Goal: Find specific page/section: Find specific page/section

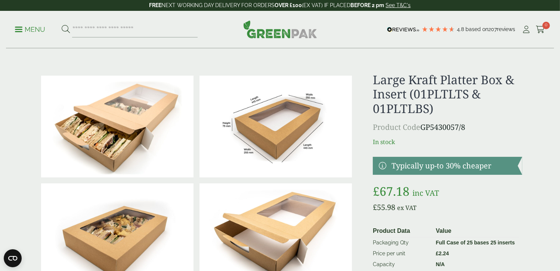
click at [16, 29] on span at bounding box center [18, 29] width 7 height 1
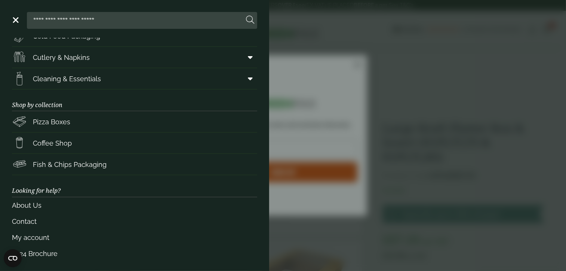
scroll to position [99, 0]
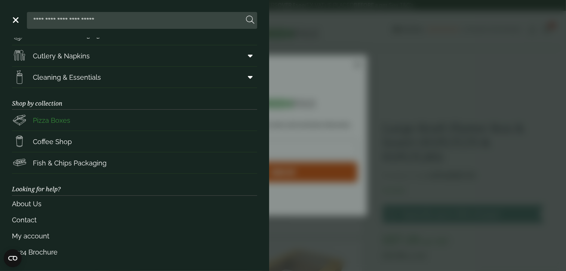
click at [58, 119] on span "Pizza Boxes" at bounding box center [51, 120] width 37 height 10
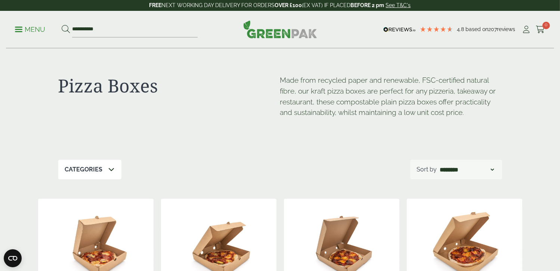
click at [21, 25] on p "Menu" at bounding box center [30, 29] width 30 height 9
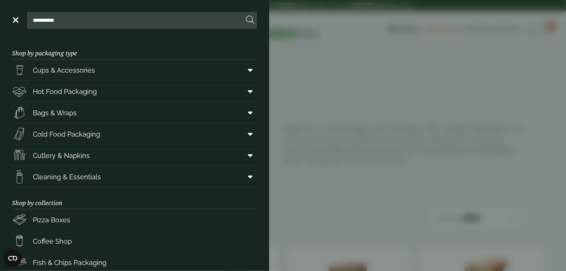
click at [114, 23] on input "**********" at bounding box center [137, 20] width 214 height 16
type input "*"
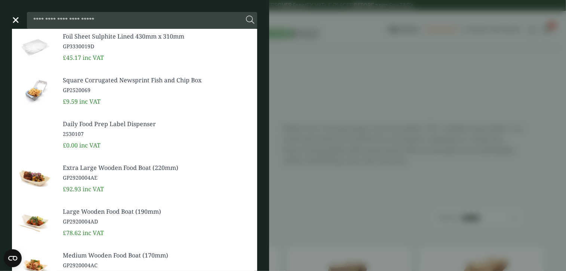
click at [18, 19] on span at bounding box center [14, 19] width 7 height 1
